Goal: Transaction & Acquisition: Book appointment/travel/reservation

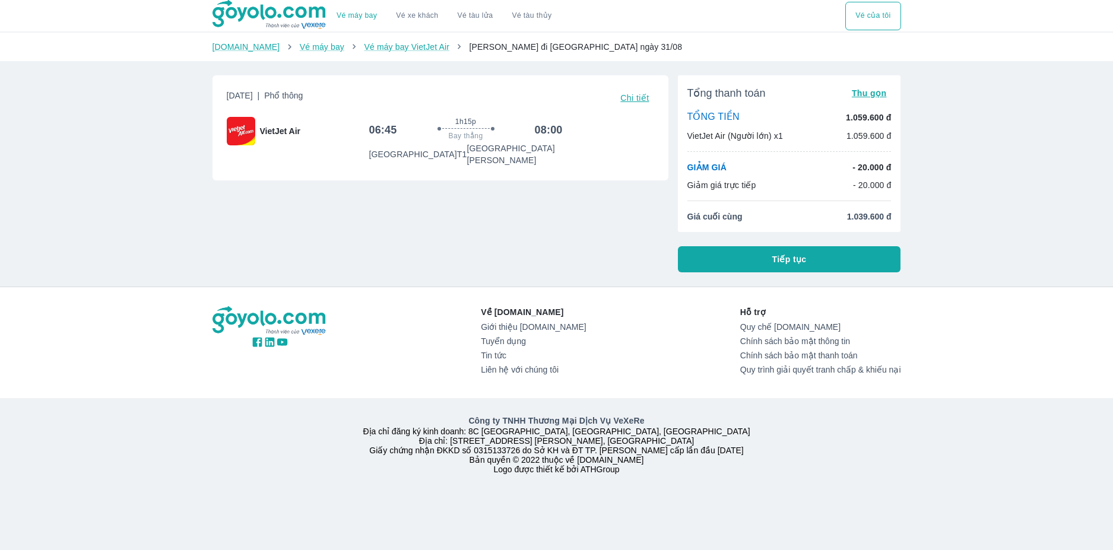
click at [638, 100] on span "Chi tiết" at bounding box center [634, 97] width 28 height 9
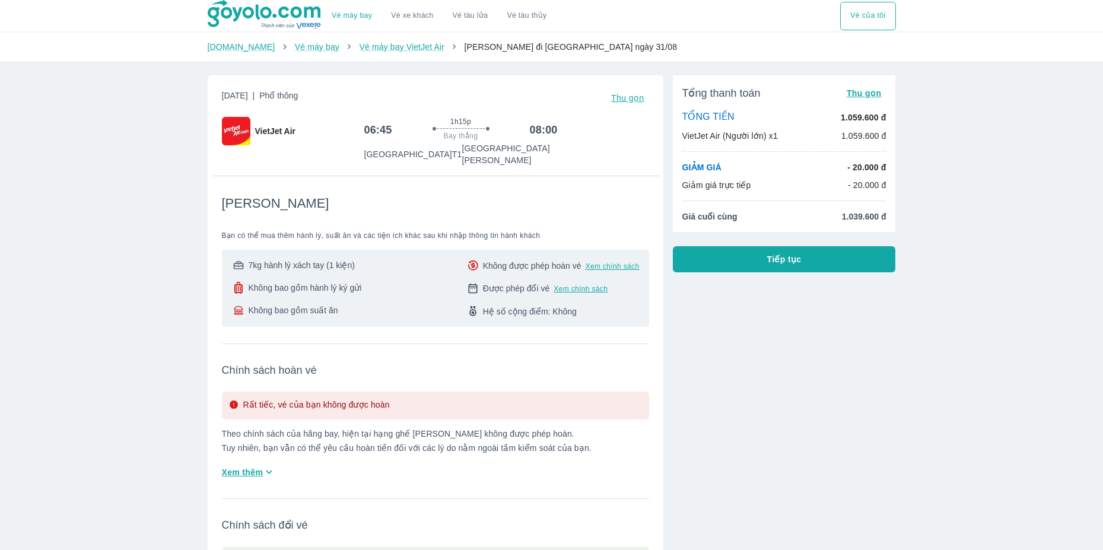
click at [781, 262] on span "Tiếp tục" at bounding box center [784, 259] width 34 height 12
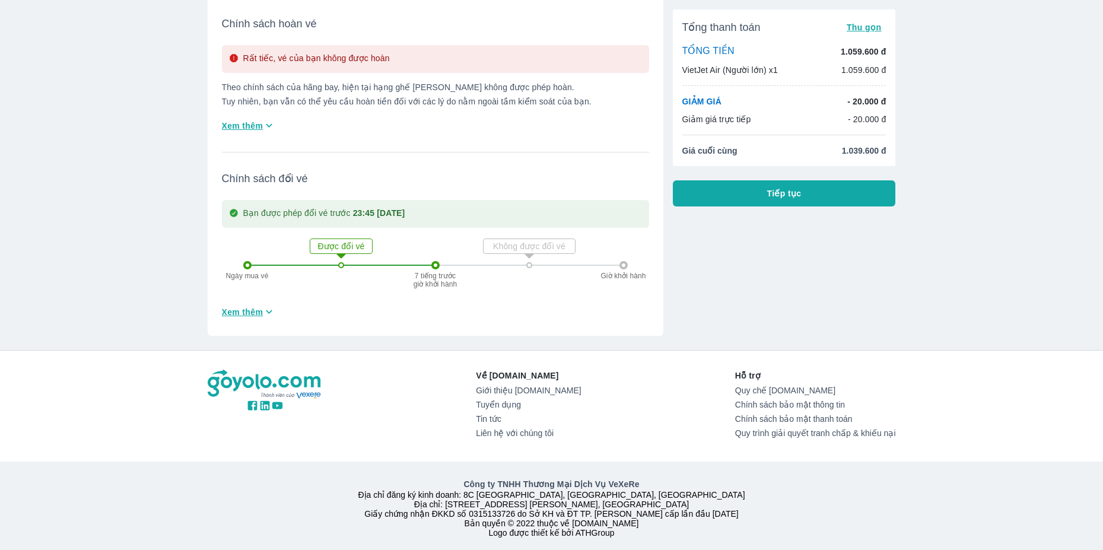
scroll to position [356, 0]
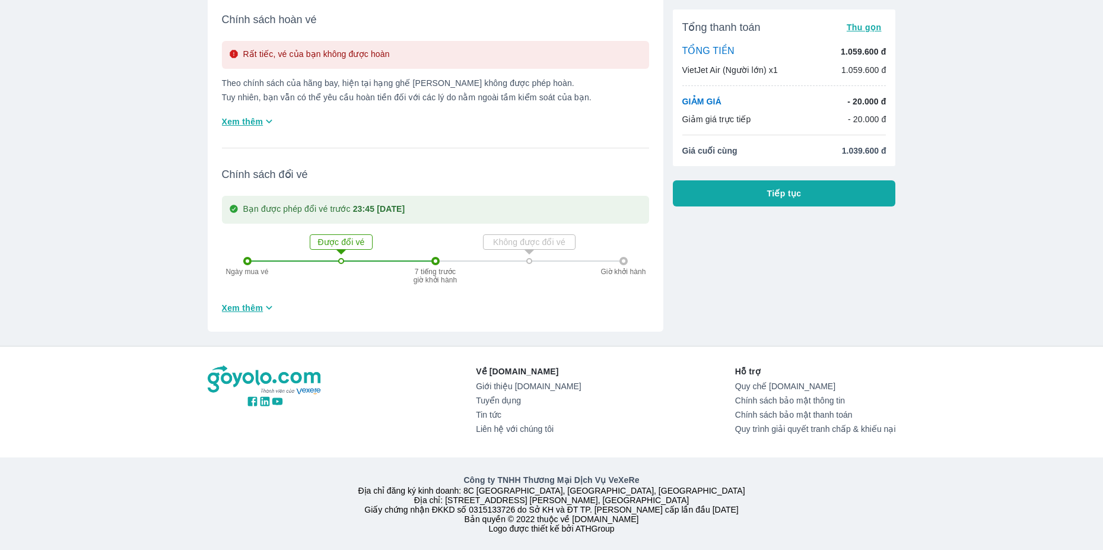
click at [783, 194] on span "Tiếp tục" at bounding box center [784, 194] width 34 height 12
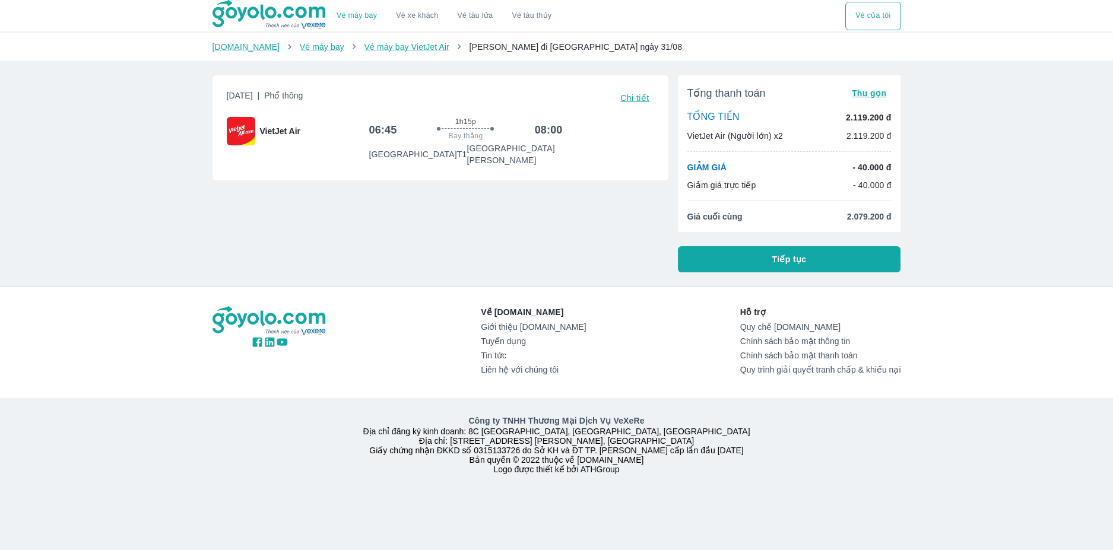
click at [808, 265] on button "Tiếp tục" at bounding box center [789, 259] width 223 height 26
